Goal: Transaction & Acquisition: Register for event/course

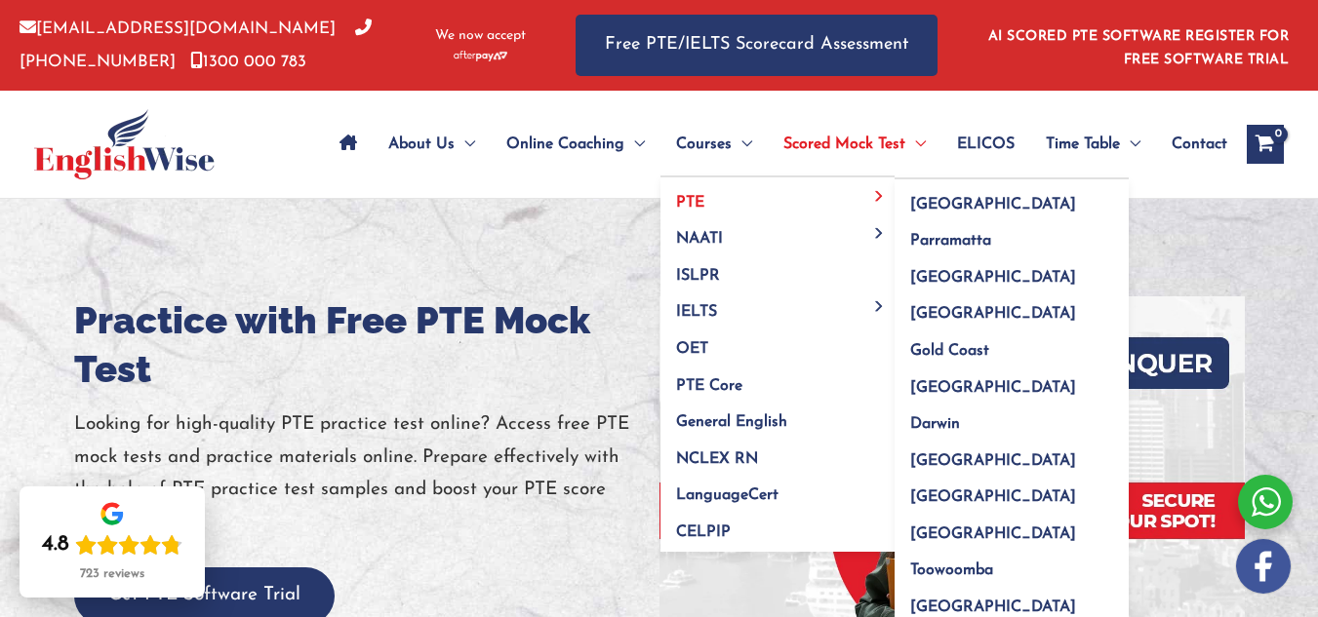
click at [717, 192] on link "PTE" at bounding box center [777, 195] width 234 height 37
